Goal: Information Seeking & Learning: Find specific fact

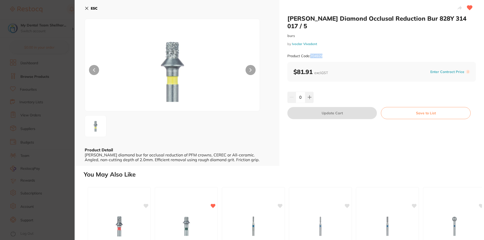
click at [85, 9] on icon at bounding box center [87, 8] width 4 height 4
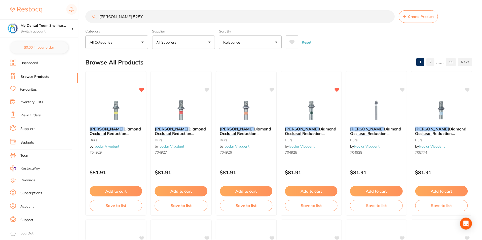
scroll to position [2, 0]
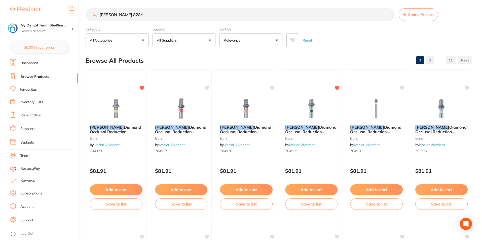
click at [149, 15] on input "[PERSON_NAME] 828Y" at bounding box center [240, 14] width 309 height 13
paste input "G"
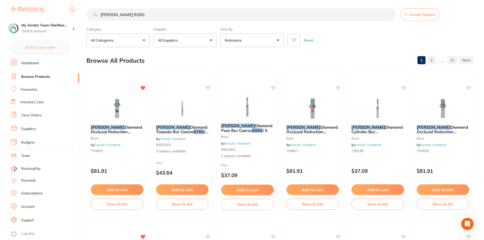
scroll to position [0, 0]
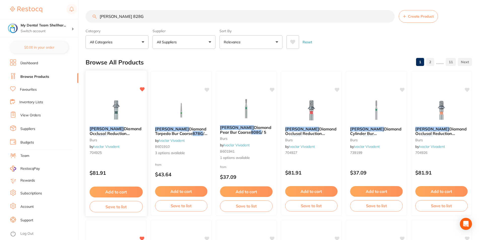
click at [125, 97] on img at bounding box center [116, 109] width 33 height 25
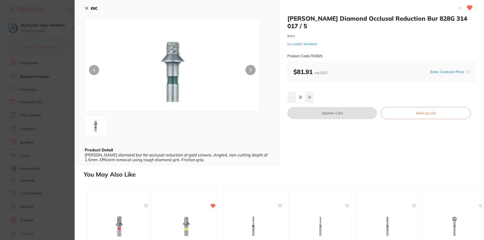
click at [324, 51] on div "Product Code: 704925" at bounding box center [381, 56] width 188 height 12
drag, startPoint x: 323, startPoint y: 49, endPoint x: 310, endPoint y: 48, distance: 12.9
click at [310, 50] on div "Product Code: 704925" at bounding box center [381, 56] width 188 height 12
copy small "704925"
drag, startPoint x: 50, startPoint y: 73, endPoint x: 164, endPoint y: 10, distance: 129.8
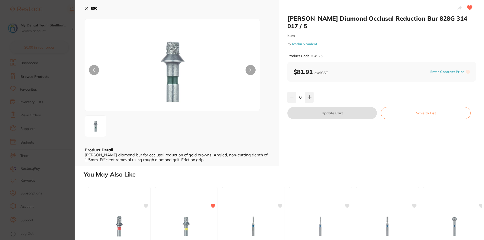
click at [50, 73] on section "[PERSON_NAME] Diamond Occlusal Reduction Bur 828G 314 017 / 5 burs by Ivoclar V…" at bounding box center [242, 120] width 484 height 240
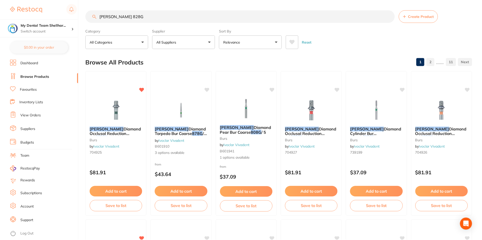
scroll to position [2, 0]
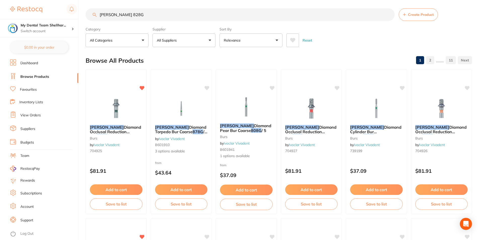
click at [148, 12] on input "[PERSON_NAME] 828G" at bounding box center [240, 14] width 309 height 13
paste input "704929"
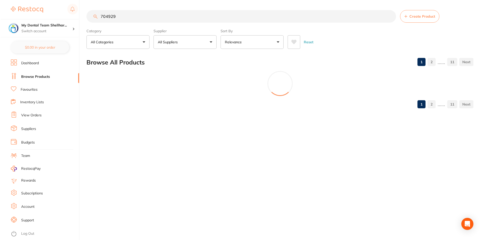
scroll to position [0, 0]
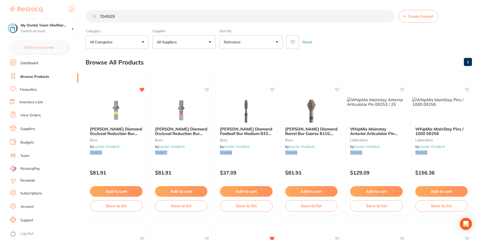
click at [116, 100] on img at bounding box center [116, 109] width 33 height 25
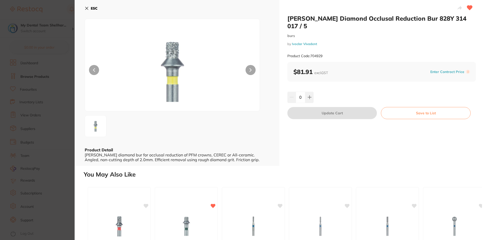
click at [82, 9] on div "ESC Product Detail [PERSON_NAME] diamond bur for occlusal reduction of PFM crow…" at bounding box center [177, 83] width 205 height 166
click at [85, 9] on icon at bounding box center [87, 8] width 4 height 4
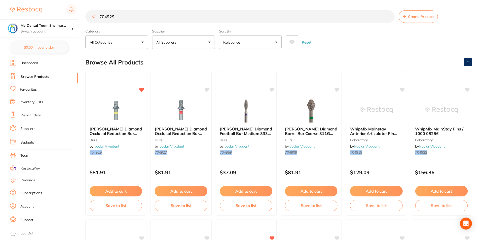
scroll to position [2, 0]
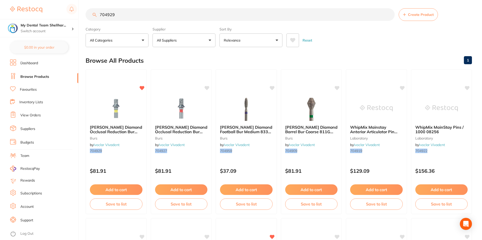
click at [138, 16] on input "704929" at bounding box center [240, 14] width 309 height 13
paste input "5"
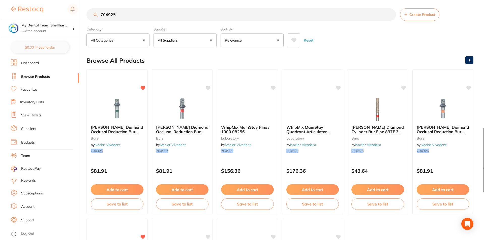
scroll to position [0, 0]
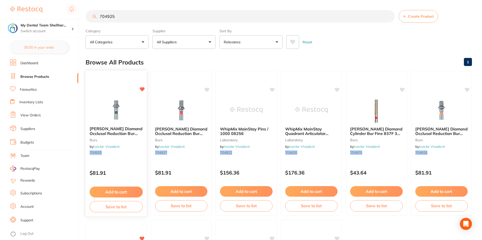
click at [118, 125] on div "[PERSON_NAME] Diamond Occlusal Reduction Bur 828G 314 017 / 5 burs by Ivoclar V…" at bounding box center [116, 141] width 61 height 39
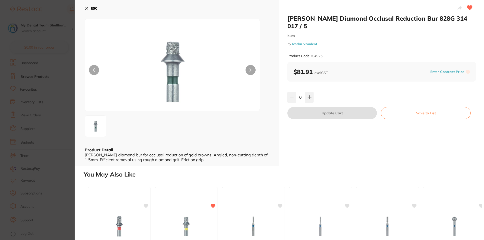
click at [86, 8] on icon at bounding box center [87, 8] width 4 height 4
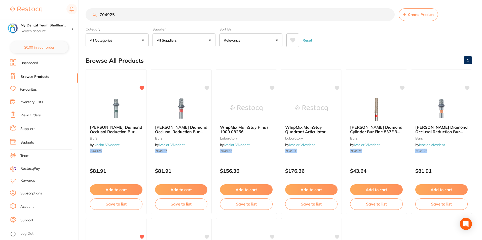
click at [144, 19] on input "704925" at bounding box center [240, 14] width 309 height 13
click at [143, 19] on input "704925" at bounding box center [240, 14] width 309 height 13
paste input "649 314 420"
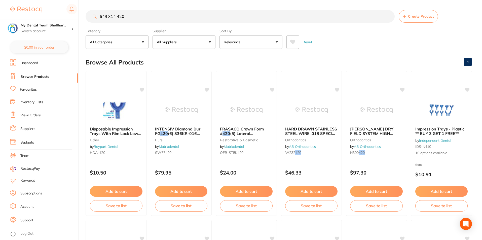
click at [196, 21] on input "649 314 420" at bounding box center [240, 16] width 309 height 13
click at [195, 21] on input "649 314 420" at bounding box center [240, 16] width 309 height 13
paste input "847KR 314 016"
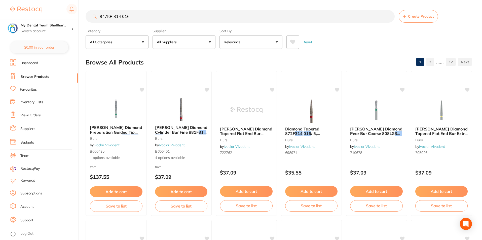
click at [137, 17] on input "847KR 314 016" at bounding box center [240, 16] width 309 height 13
paste input "704929"
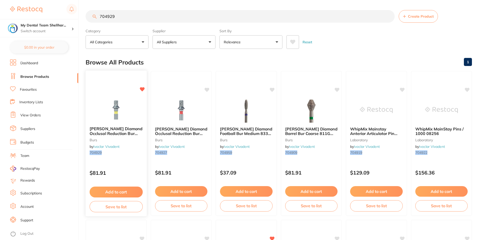
type input "704929"
click at [129, 112] on img at bounding box center [116, 109] width 33 height 25
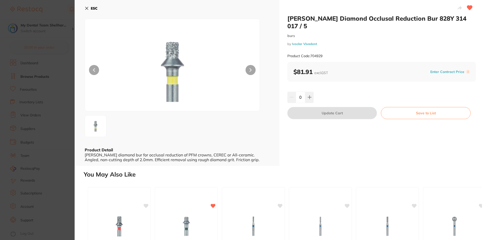
click at [172, 67] on img at bounding box center [172, 71] width 105 height 80
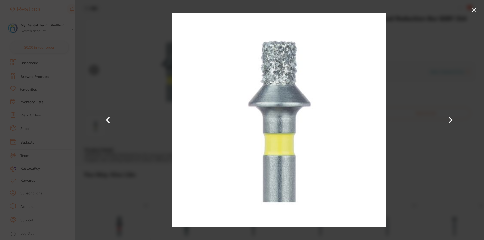
drag, startPoint x: 412, startPoint y: 44, endPoint x: 403, endPoint y: 44, distance: 9.6
click at [412, 44] on div at bounding box center [279, 120] width 409 height 240
click at [474, 11] on button at bounding box center [474, 10] width 8 height 8
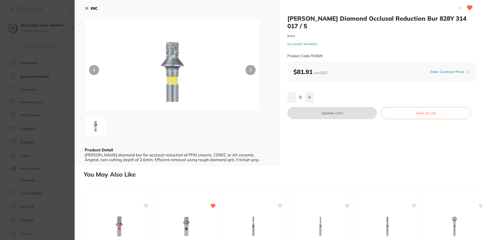
drag, startPoint x: 84, startPoint y: 9, endPoint x: 104, endPoint y: 15, distance: 20.7
click at [85, 9] on div "ESC Product Detail [PERSON_NAME] diamond bur for occlusal reduction of PFM crow…" at bounding box center [177, 83] width 205 height 166
click at [89, 9] on button "ESC" at bounding box center [91, 8] width 13 height 9
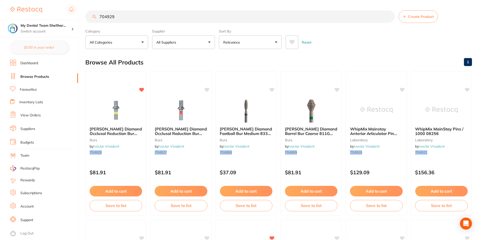
scroll to position [2, 0]
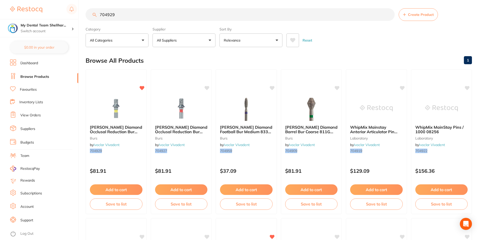
click at [124, 14] on input "704929" at bounding box center [240, 14] width 309 height 13
paste input "search"
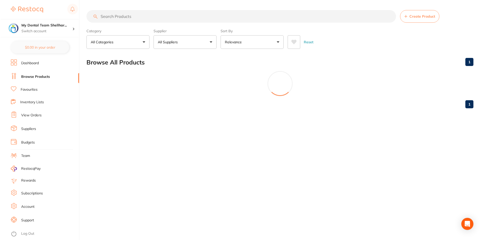
scroll to position [0, 0]
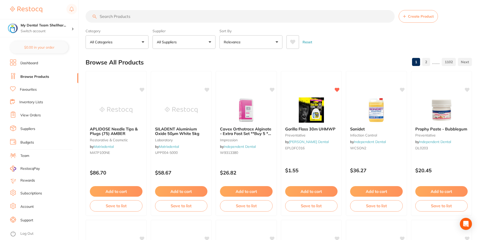
click at [131, 13] on input "search" at bounding box center [240, 16] width 309 height 13
paste input "search"
click at [296, 14] on input "search" at bounding box center [240, 16] width 309 height 13
paste input "704925"
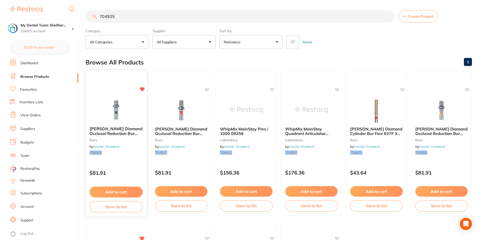
type input "704925"
click at [116, 114] on img at bounding box center [116, 109] width 33 height 25
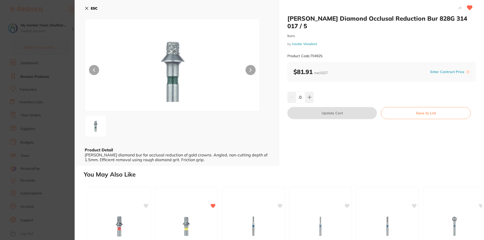
click at [199, 51] on img at bounding box center [172, 71] width 105 height 80
